Goal: Find specific page/section: Find specific page/section

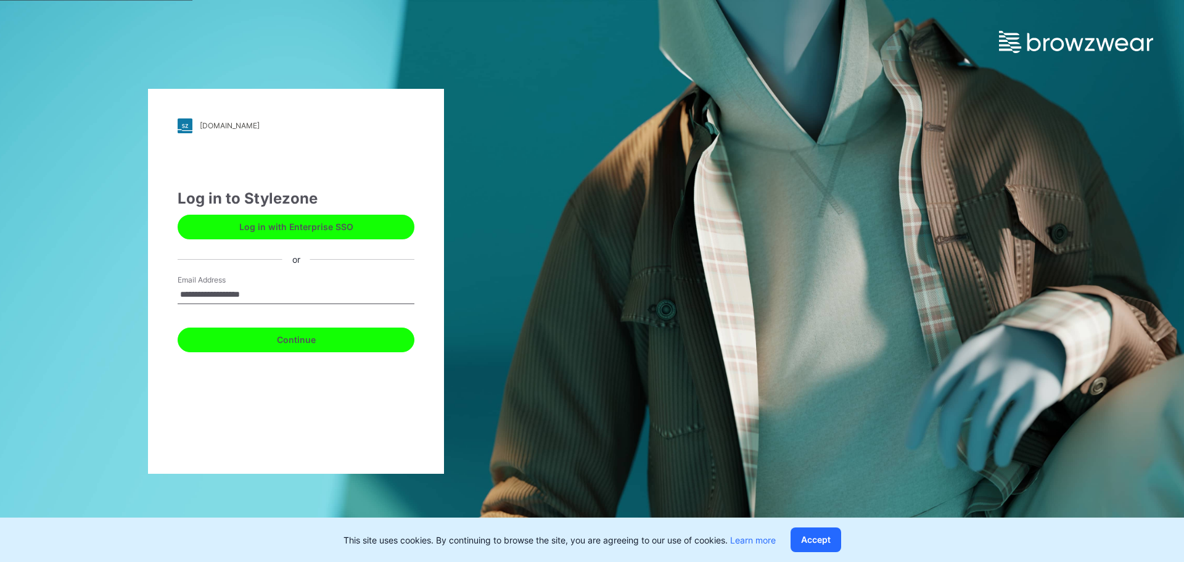
click at [322, 332] on button "Continue" at bounding box center [296, 339] width 237 height 25
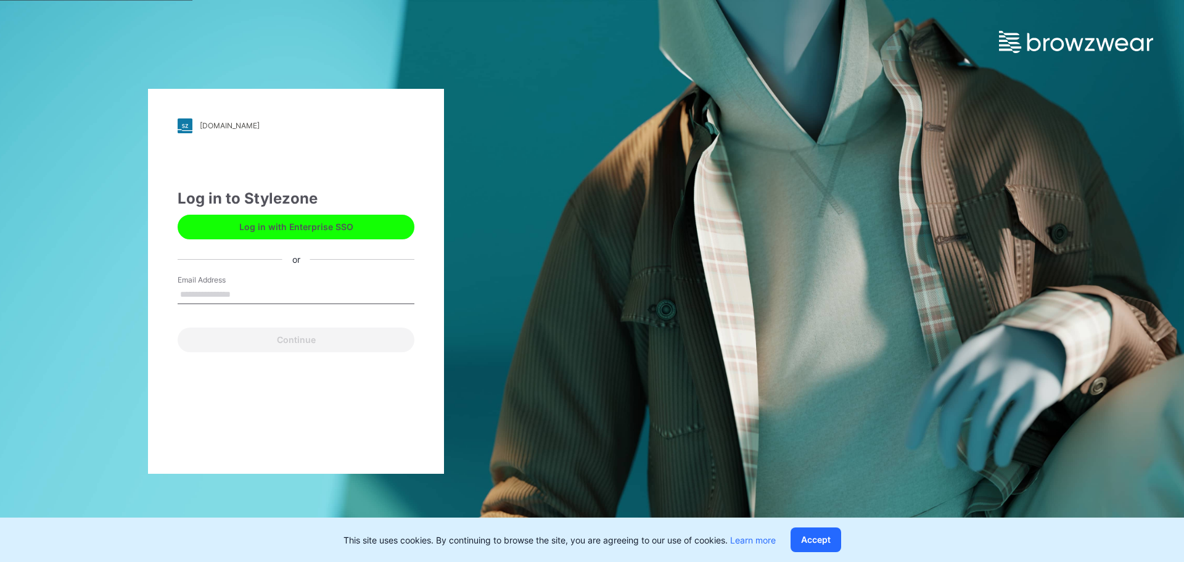
type input "**********"
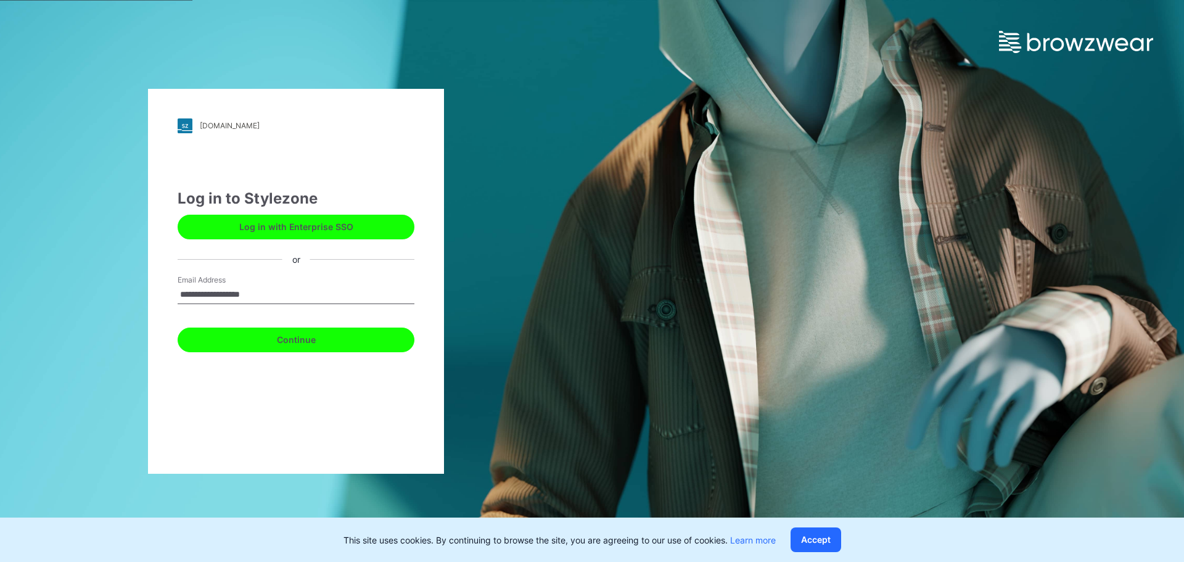
click at [328, 339] on button "Continue" at bounding box center [296, 339] width 237 height 25
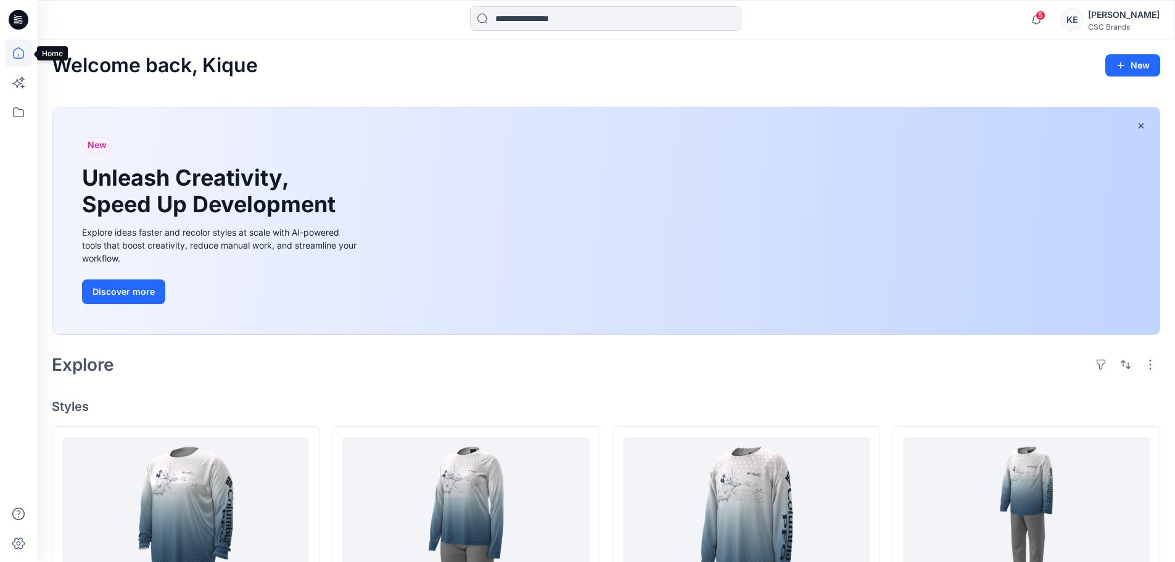
click at [20, 58] on icon at bounding box center [18, 52] width 11 height 11
click at [15, 115] on icon at bounding box center [18, 112] width 27 height 27
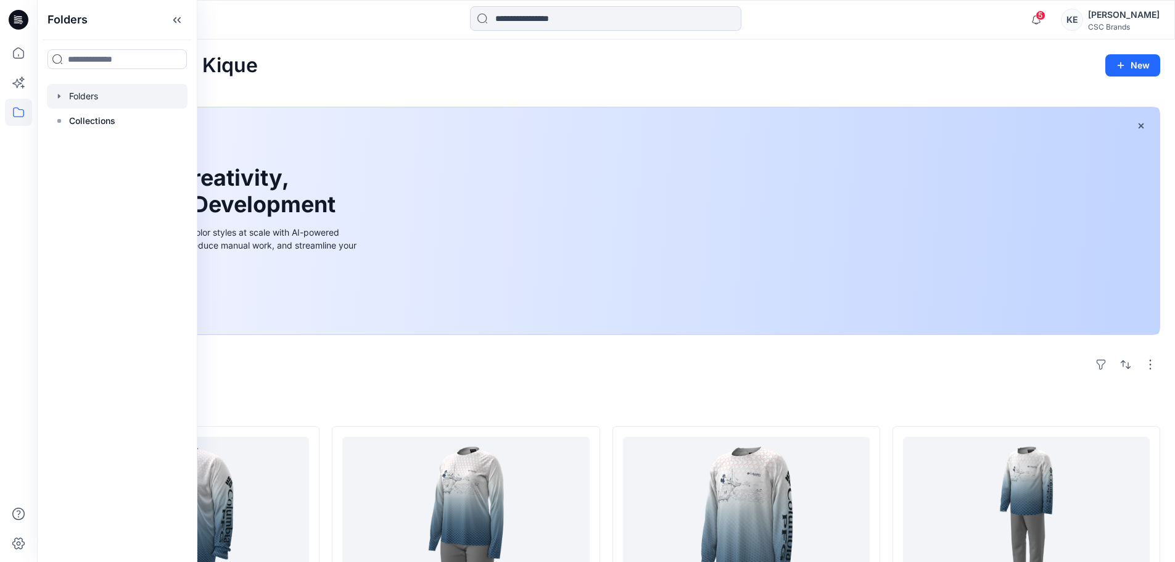
click at [59, 94] on icon "button" at bounding box center [59, 96] width 2 height 4
click at [81, 113] on div at bounding box center [127, 121] width 161 height 25
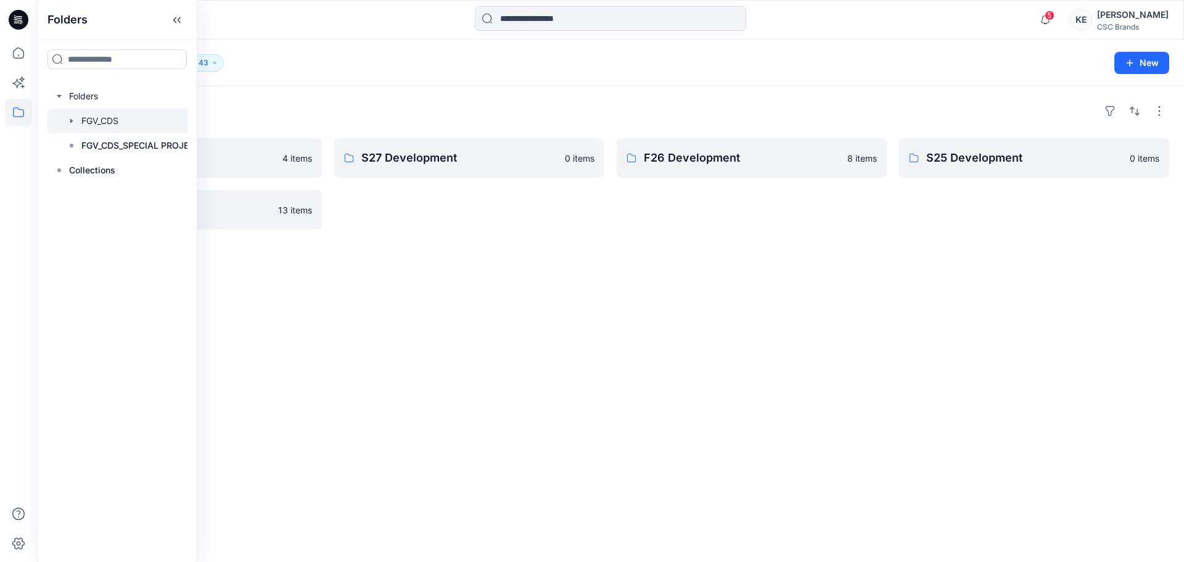
click at [337, 91] on div "Folders S26 Development 4 items F25 Development 13 items S27 Development 0 item…" at bounding box center [610, 323] width 1147 height 475
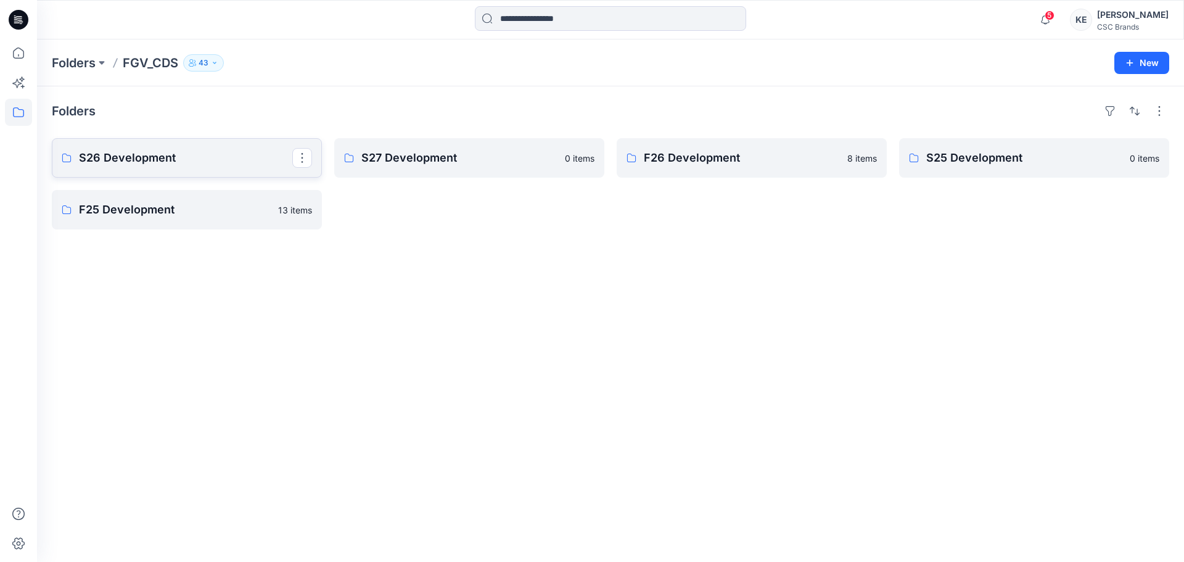
click at [212, 147] on link "S26 Development" at bounding box center [187, 157] width 270 height 39
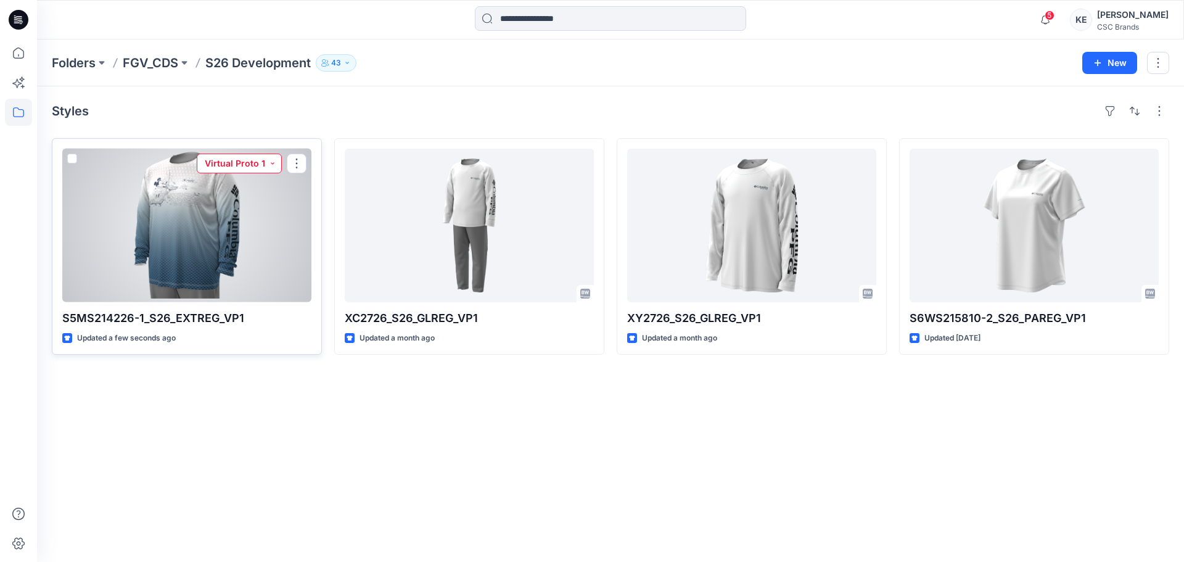
click at [270, 162] on button "Virtual Proto 1" at bounding box center [239, 164] width 85 height 20
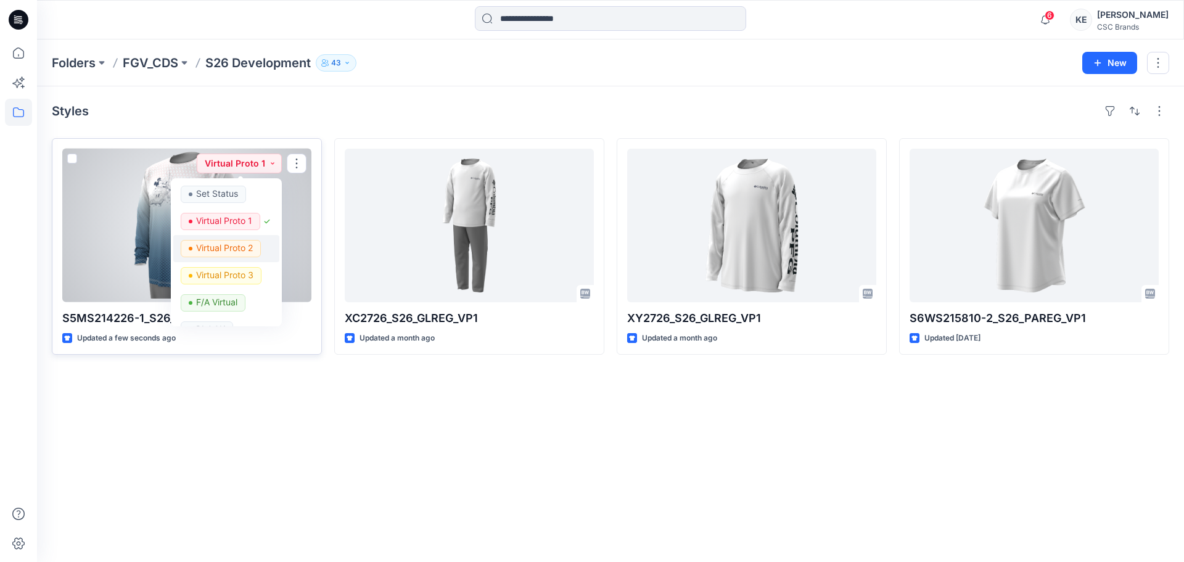
click at [237, 246] on p "Virtual Proto 2" at bounding box center [224, 248] width 57 height 16
